Goal: Task Accomplishment & Management: Manage account settings

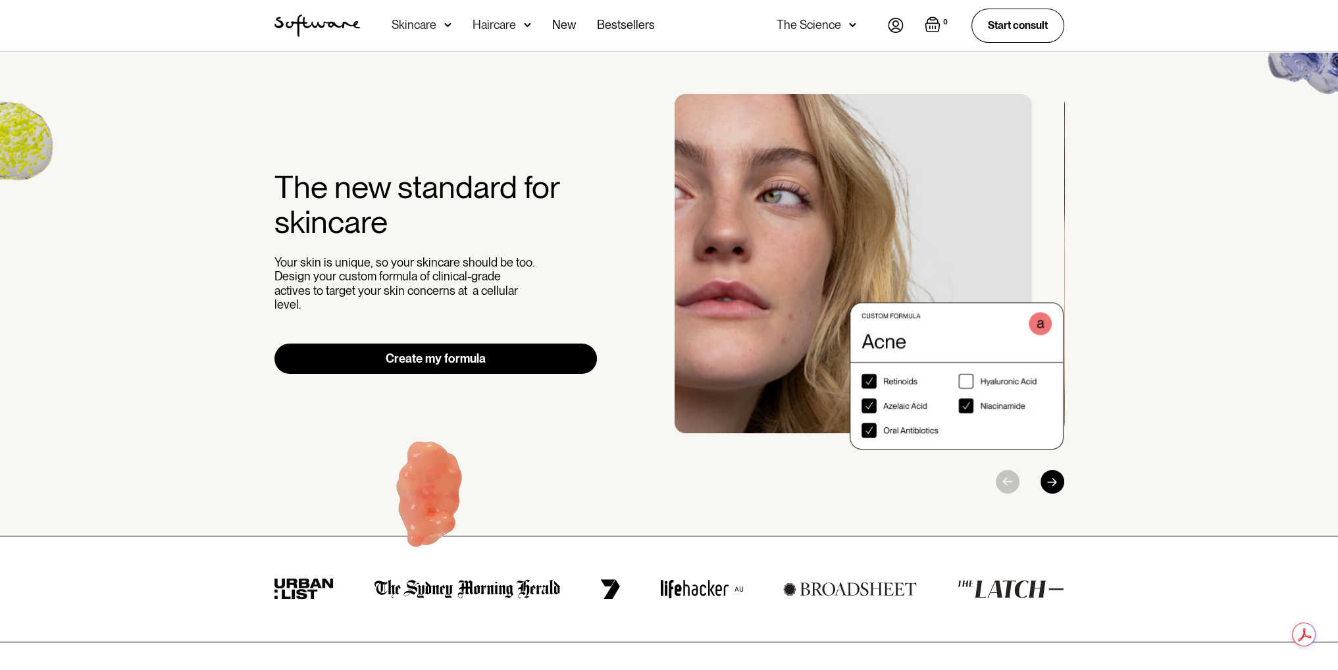
click at [890, 19] on img at bounding box center [896, 25] width 16 height 15
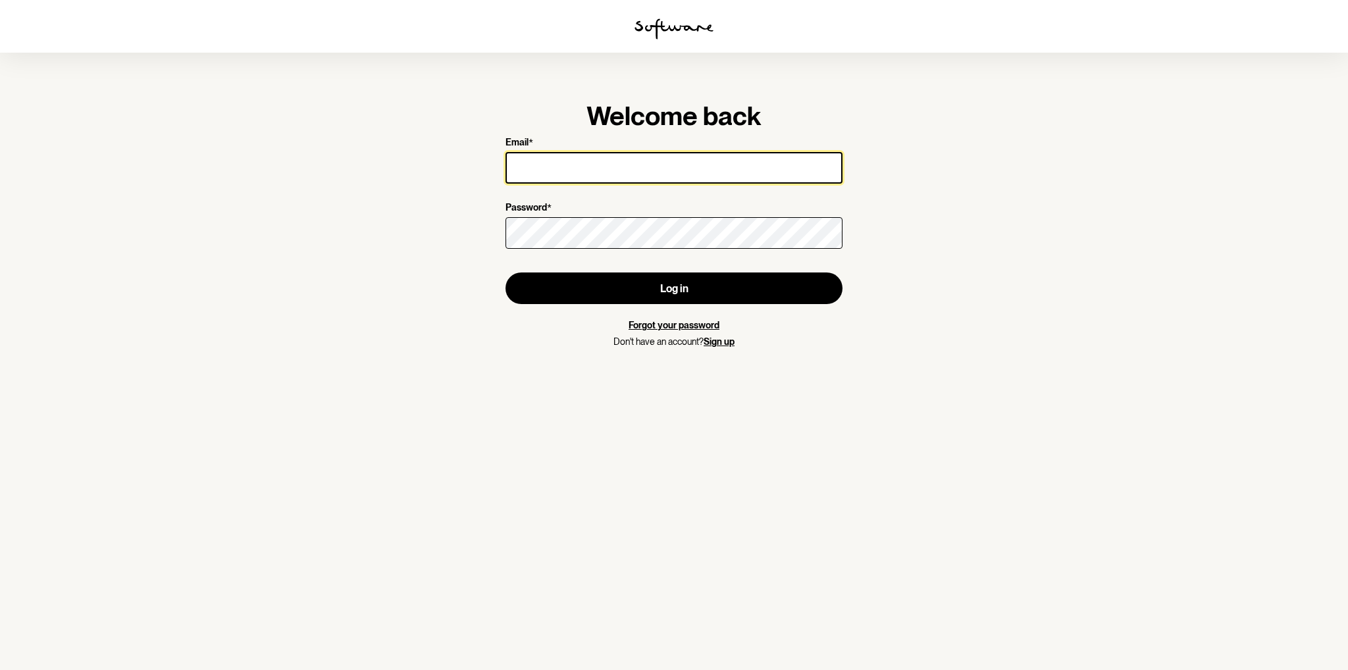
type input "[EMAIL_ADDRESS][DOMAIN_NAME]"
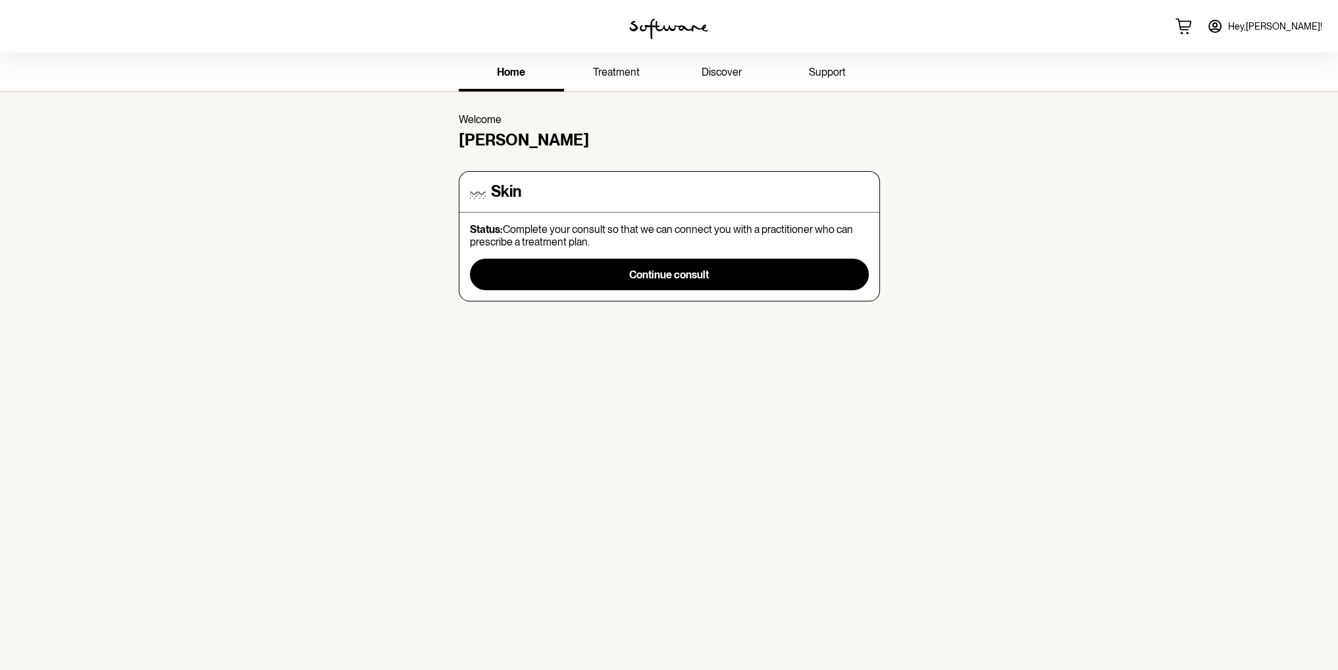
click at [465, 111] on section "Welcome Jayme Skin Status: Complete your consult so that we can connect you wit…" at bounding box center [669, 207] width 442 height 230
click at [1277, 26] on span "Hey, Jayme !" at bounding box center [1275, 26] width 94 height 11
